Goal: Information Seeking & Learning: Learn about a topic

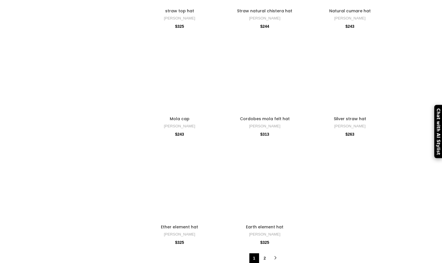
scroll to position [2142, 0]
